Goal: Find specific page/section: Find specific page/section

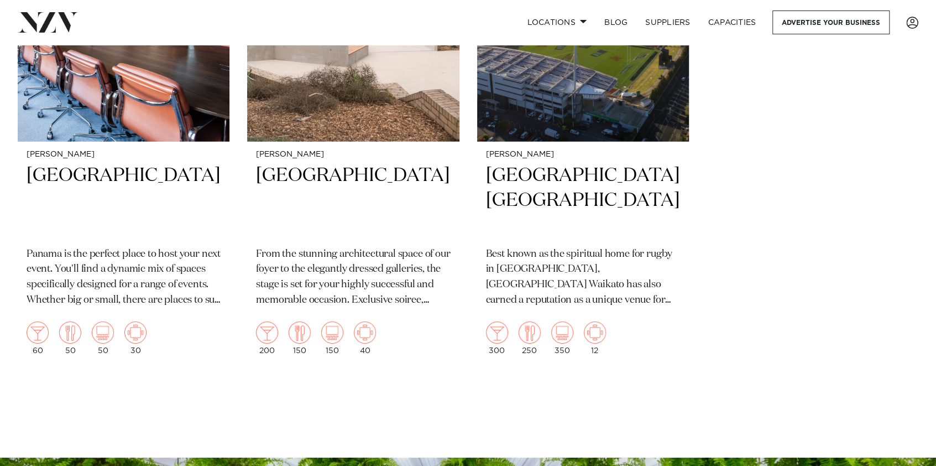
scroll to position [2047, 0]
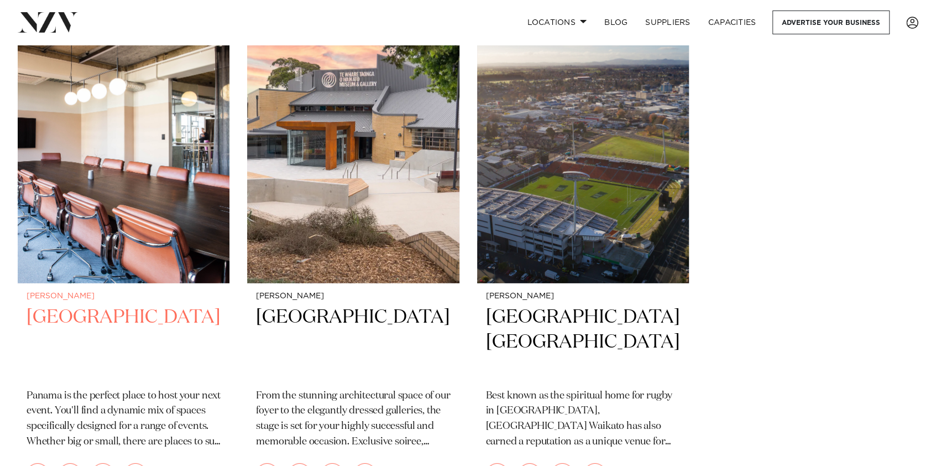
click at [91, 242] on img at bounding box center [124, 141] width 212 height 284
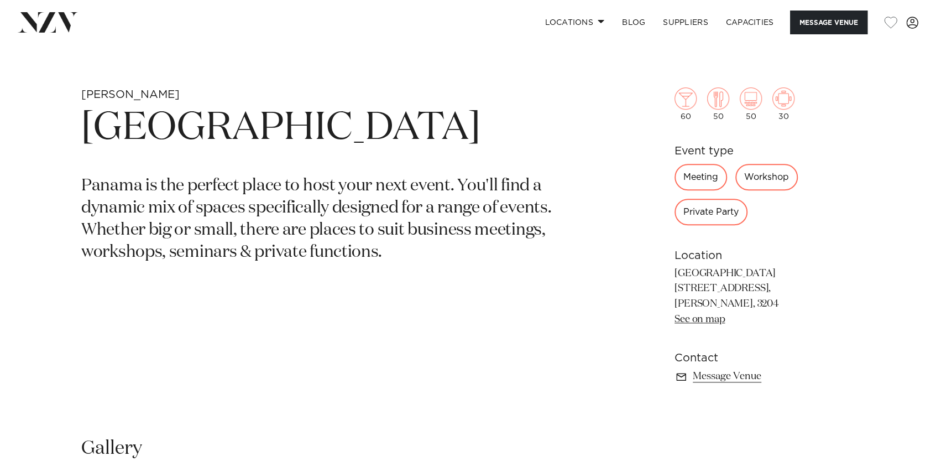
scroll to position [442, 0]
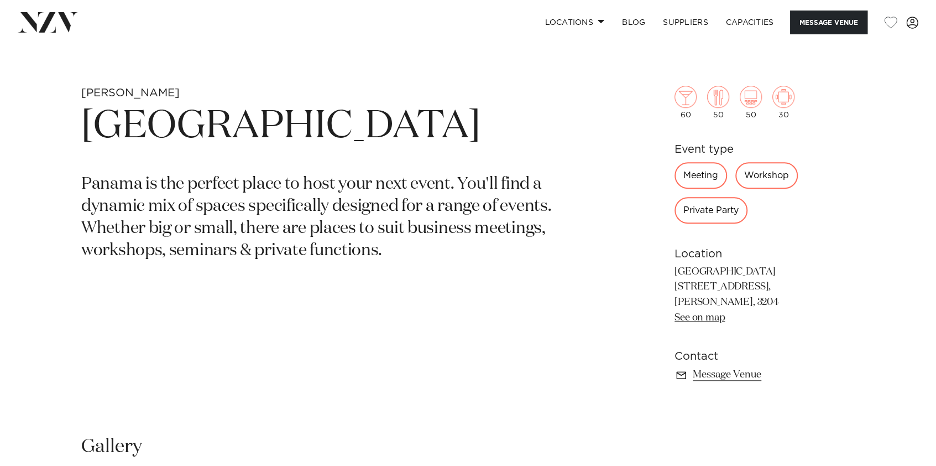
click at [697, 174] on div "Meeting" at bounding box center [701, 175] width 53 height 27
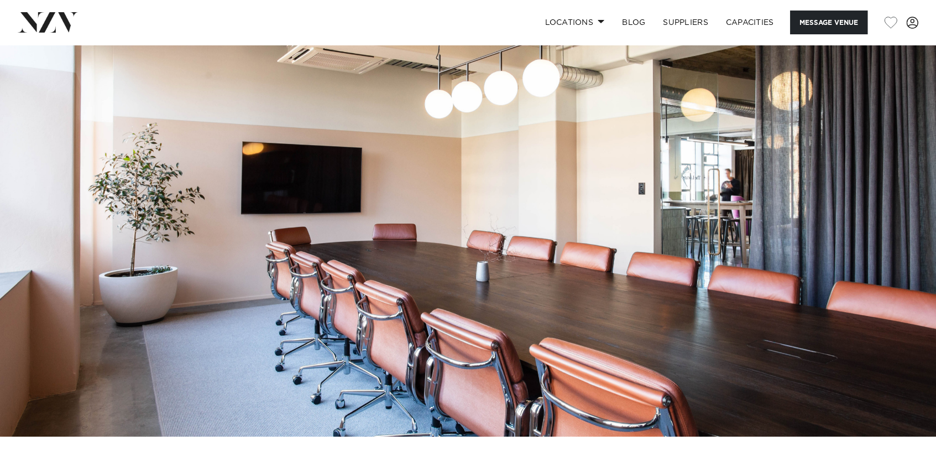
scroll to position [0, 0]
